Goal: Task Accomplishment & Management: Use online tool/utility

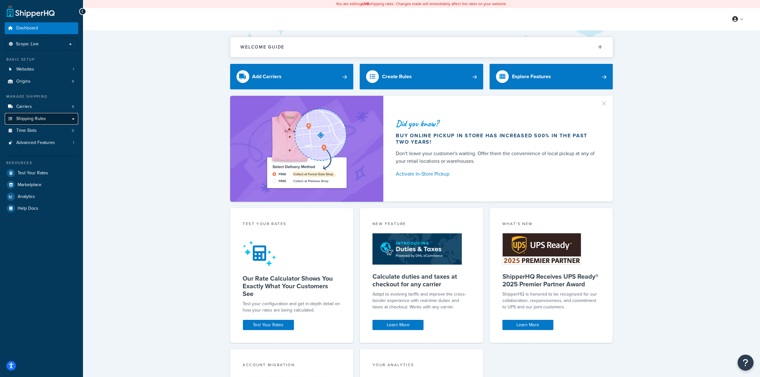
click at [37, 117] on span "Shipping Rules" at bounding box center [31, 118] width 30 height 5
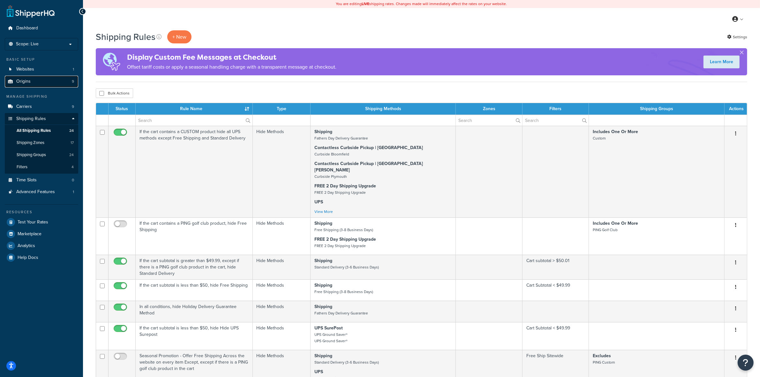
click at [27, 79] on span "Origins" at bounding box center [23, 81] width 14 height 5
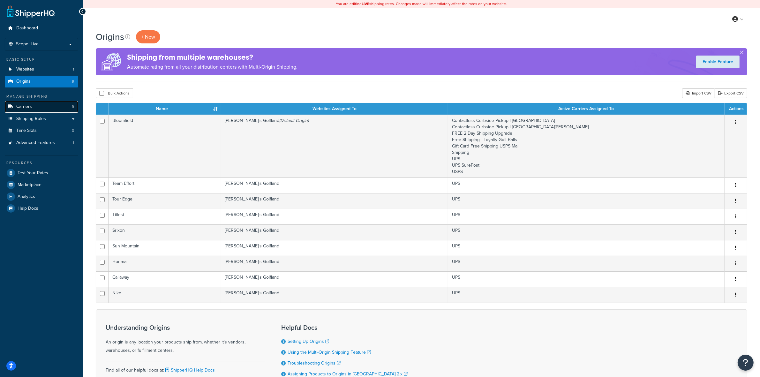
click at [24, 108] on span "Carriers" at bounding box center [24, 106] width 16 height 5
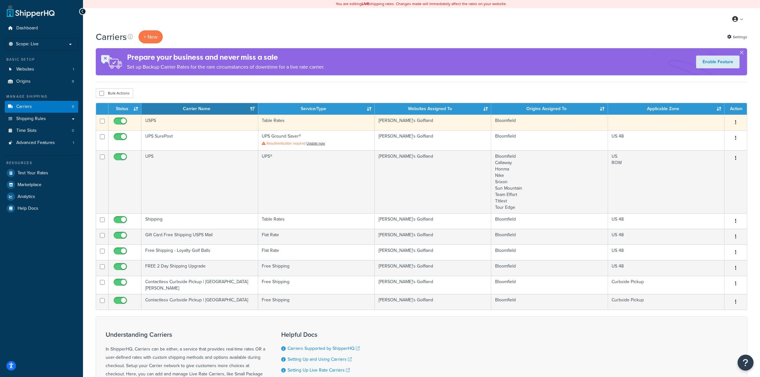
click at [221, 121] on td "USPS" at bounding box center [199, 123] width 117 height 16
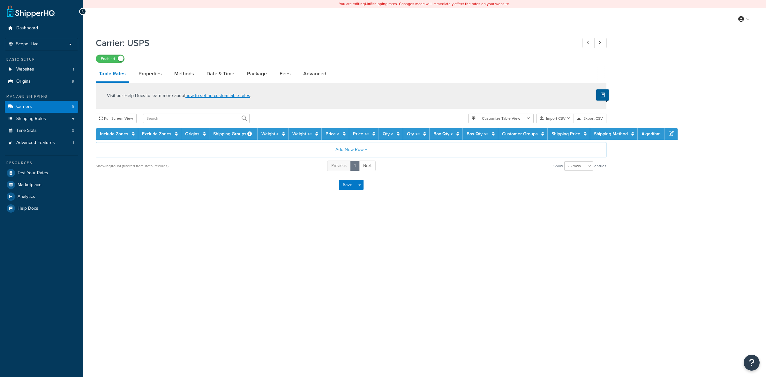
select select "25"
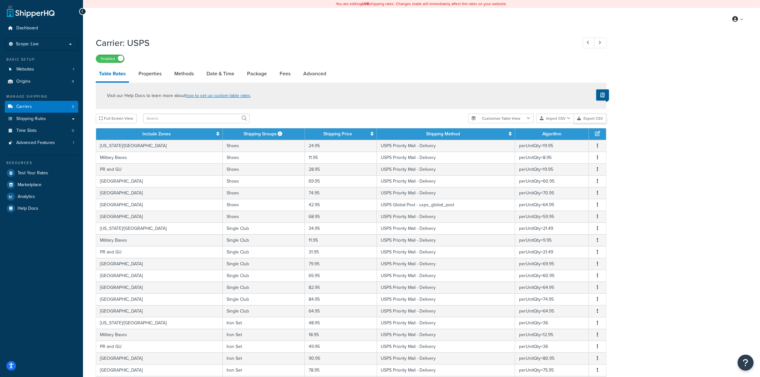
click at [587, 119] on button "Export CSV" at bounding box center [590, 119] width 33 height 10
click at [553, 119] on button "Import CSV" at bounding box center [555, 119] width 38 height 10
click at [561, 123] on div "Customize Table View Show all columns Show selected columns Import CSV Import a…" at bounding box center [537, 119] width 138 height 10
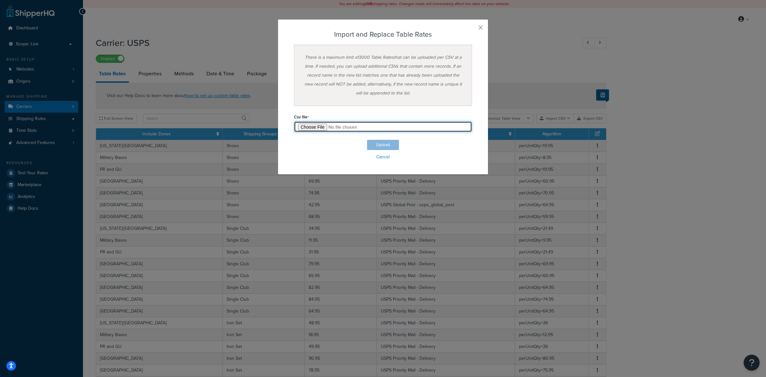
click at [317, 125] on input "file" at bounding box center [383, 126] width 178 height 11
type input "C:\fakepath\USPS update no military clubs 9.29.csv"
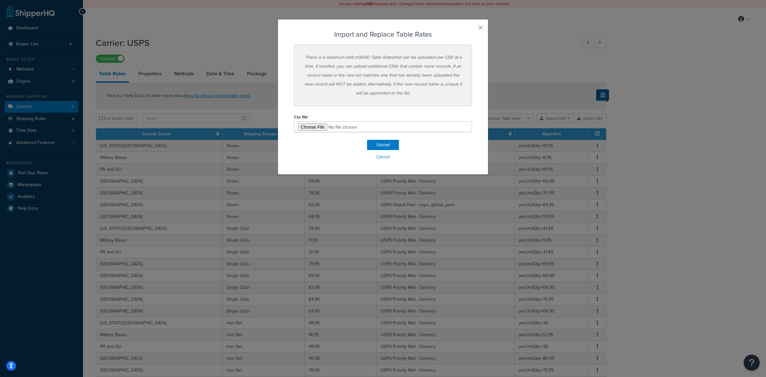
click at [384, 75] on div "There is a maximum limit of 3000 Table Rates that can be uploaded per CSV at a …" at bounding box center [383, 75] width 178 height 61
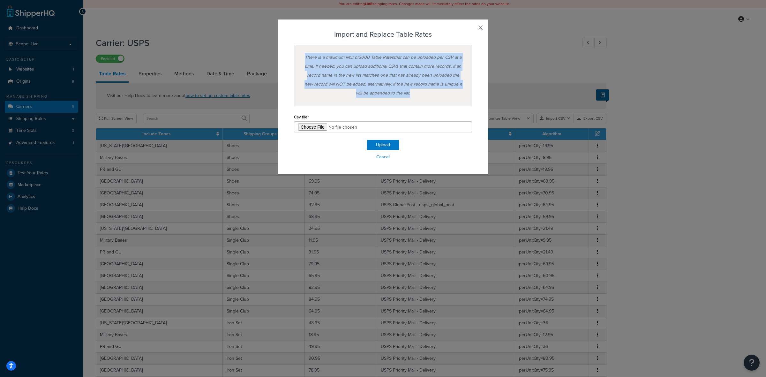
click at [384, 75] on div "There is a maximum limit of 3000 Table Rates that can be uploaded per CSV at a …" at bounding box center [383, 75] width 178 height 61
click at [361, 71] on div "There is a maximum limit of 3000 Table Rates that can be uploaded per CSV at a …" at bounding box center [383, 75] width 178 height 61
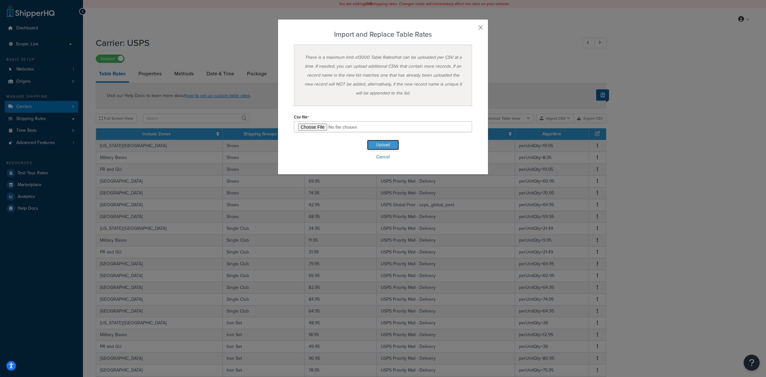
click at [381, 143] on button "Upload" at bounding box center [383, 145] width 32 height 10
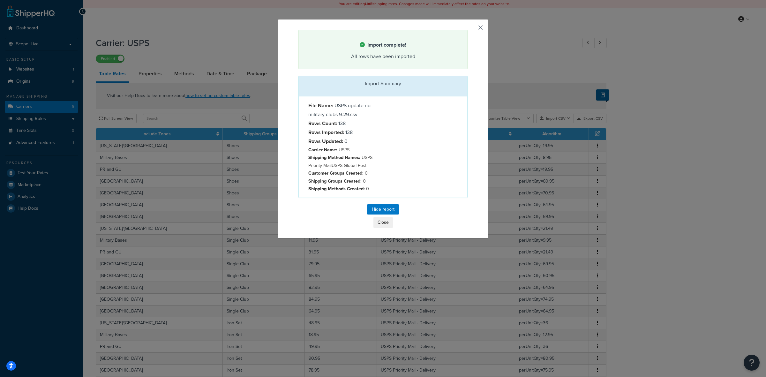
click at [468, 30] on button "button" at bounding box center [467, 31] width 2 height 2
